Goal: Task Accomplishment & Management: Use online tool/utility

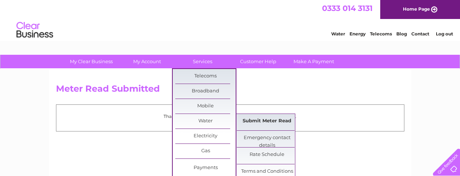
click at [262, 121] on link "Submit Meter Read" at bounding box center [267, 121] width 60 height 15
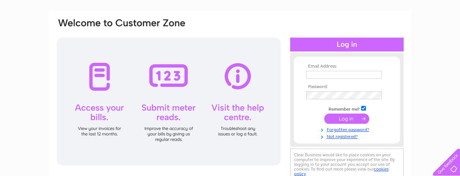
scroll to position [61, 0]
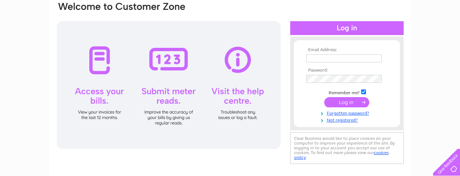
type input "[EMAIL_ADDRESS][DOMAIN_NAME]"
click at [349, 107] on input "submit" at bounding box center [346, 102] width 45 height 10
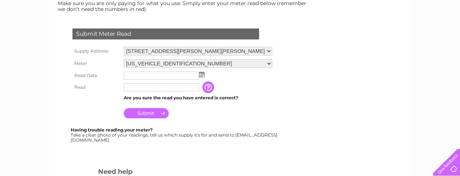
scroll to position [122, 0]
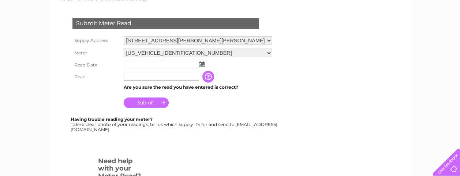
click at [200, 63] on img at bounding box center [201, 64] width 5 height 6
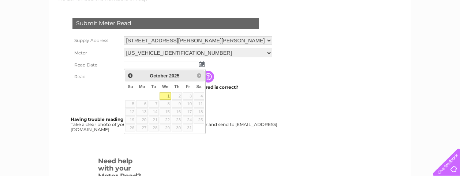
click at [167, 95] on link "1" at bounding box center [166, 96] width 12 height 7
type input "2025/10/01"
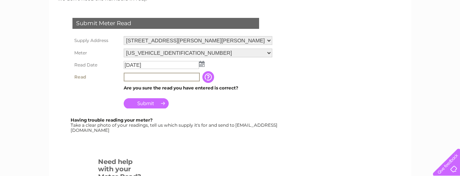
click at [145, 75] on input "text" at bounding box center [162, 77] width 76 height 9
type input "2061"
click at [143, 105] on input "Submit" at bounding box center [146, 103] width 45 height 10
